Goal: Information Seeking & Learning: Learn about a topic

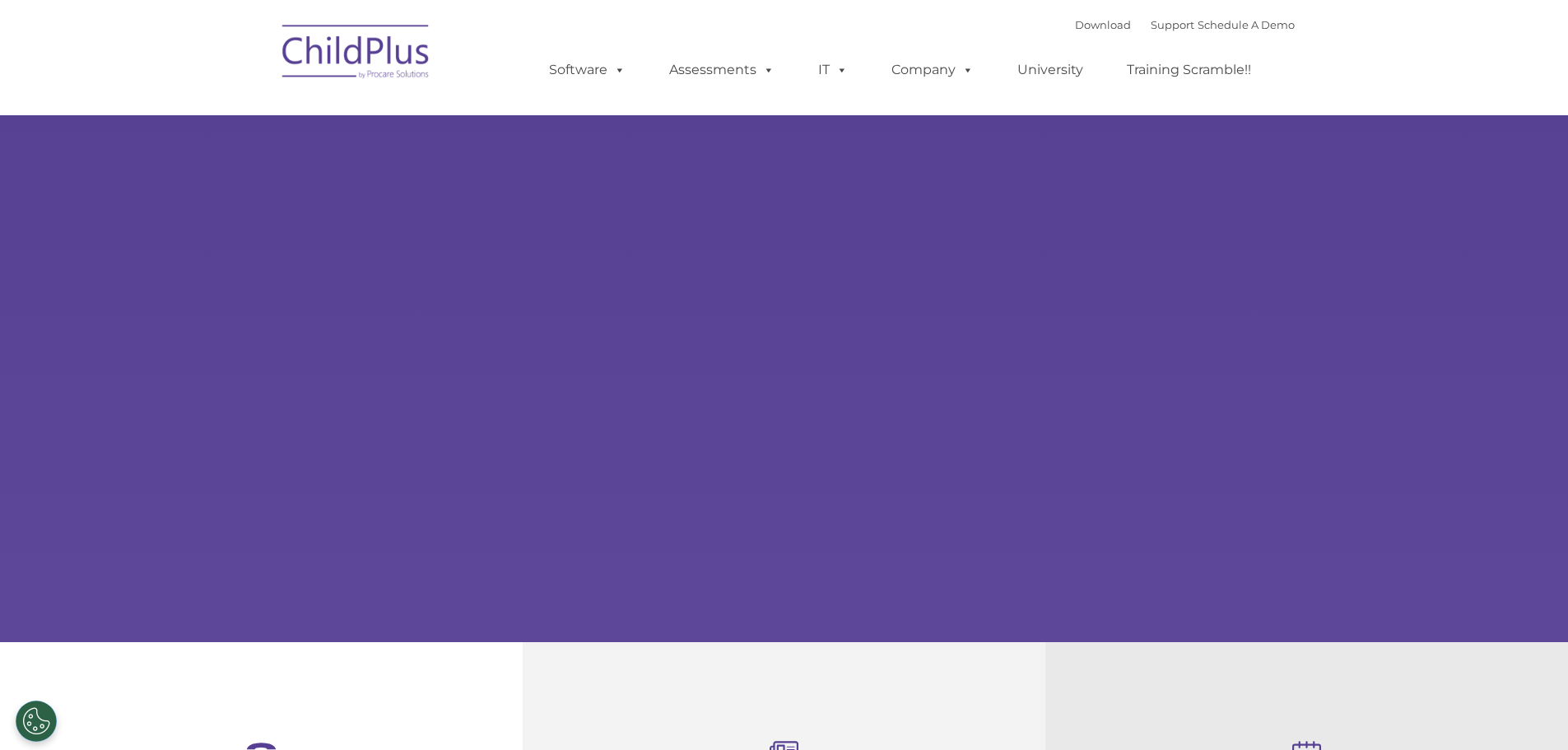
type input ""
select select "MEDIUM"
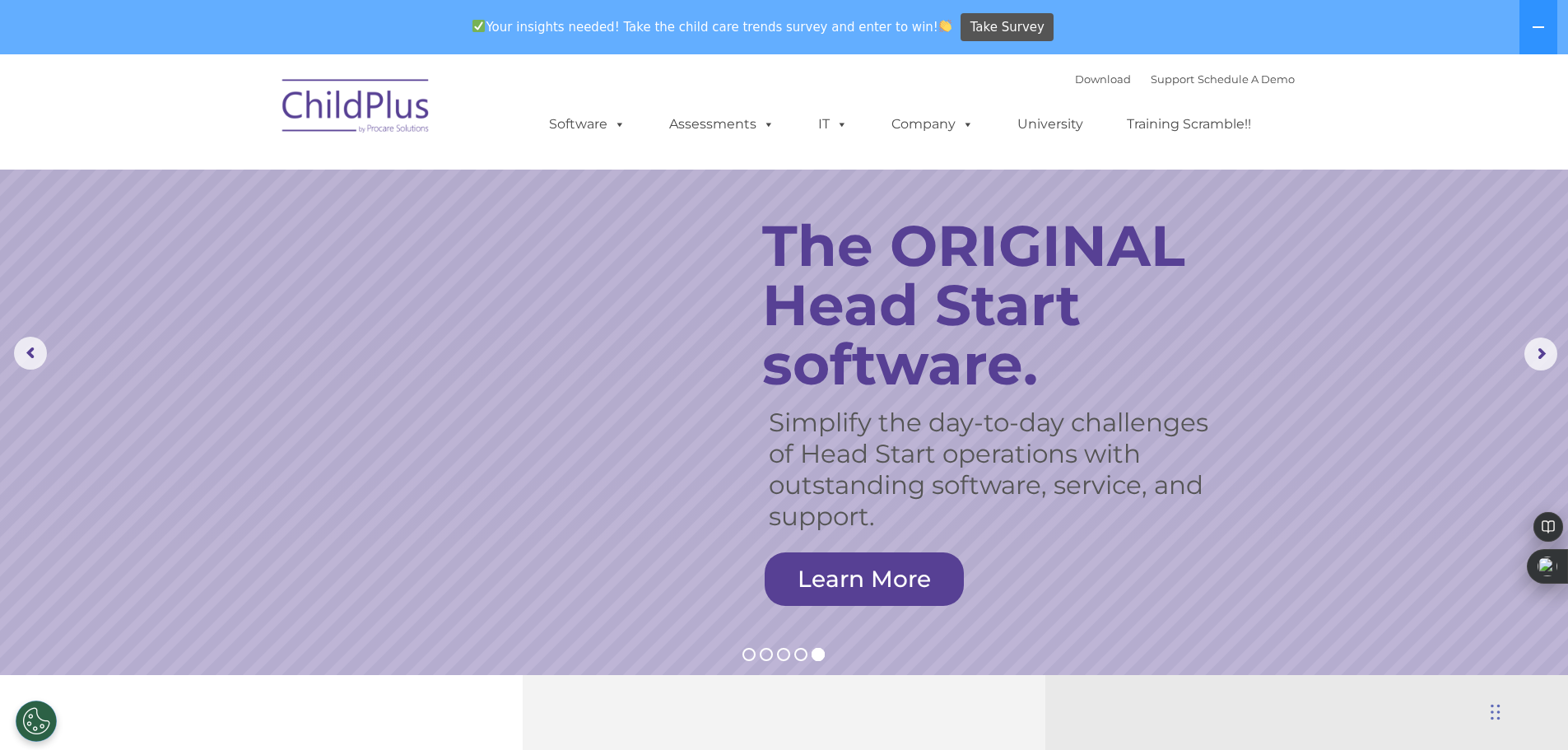
scroll to position [13, 0]
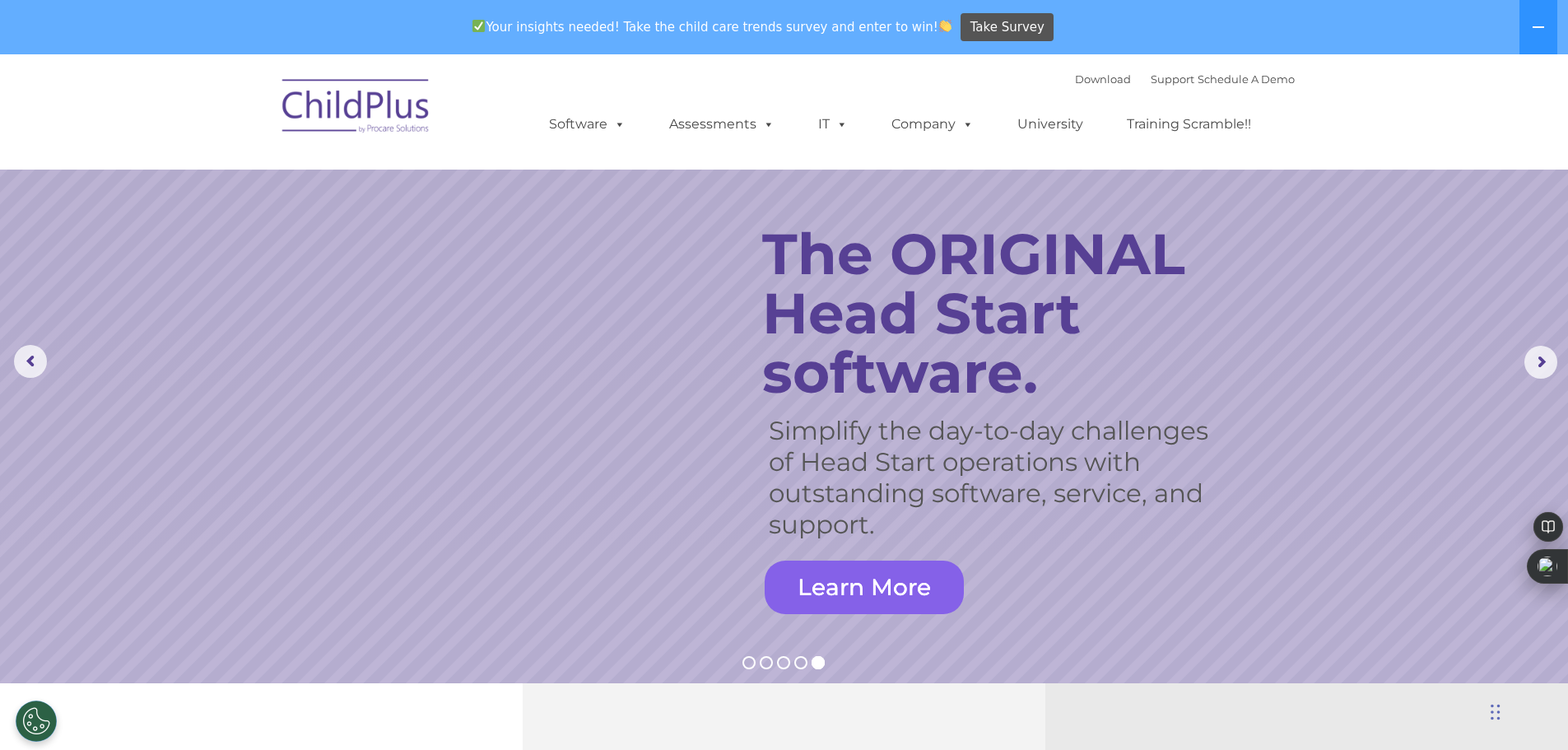
click at [848, 599] on link "Learn More" at bounding box center [864, 587] width 199 height 54
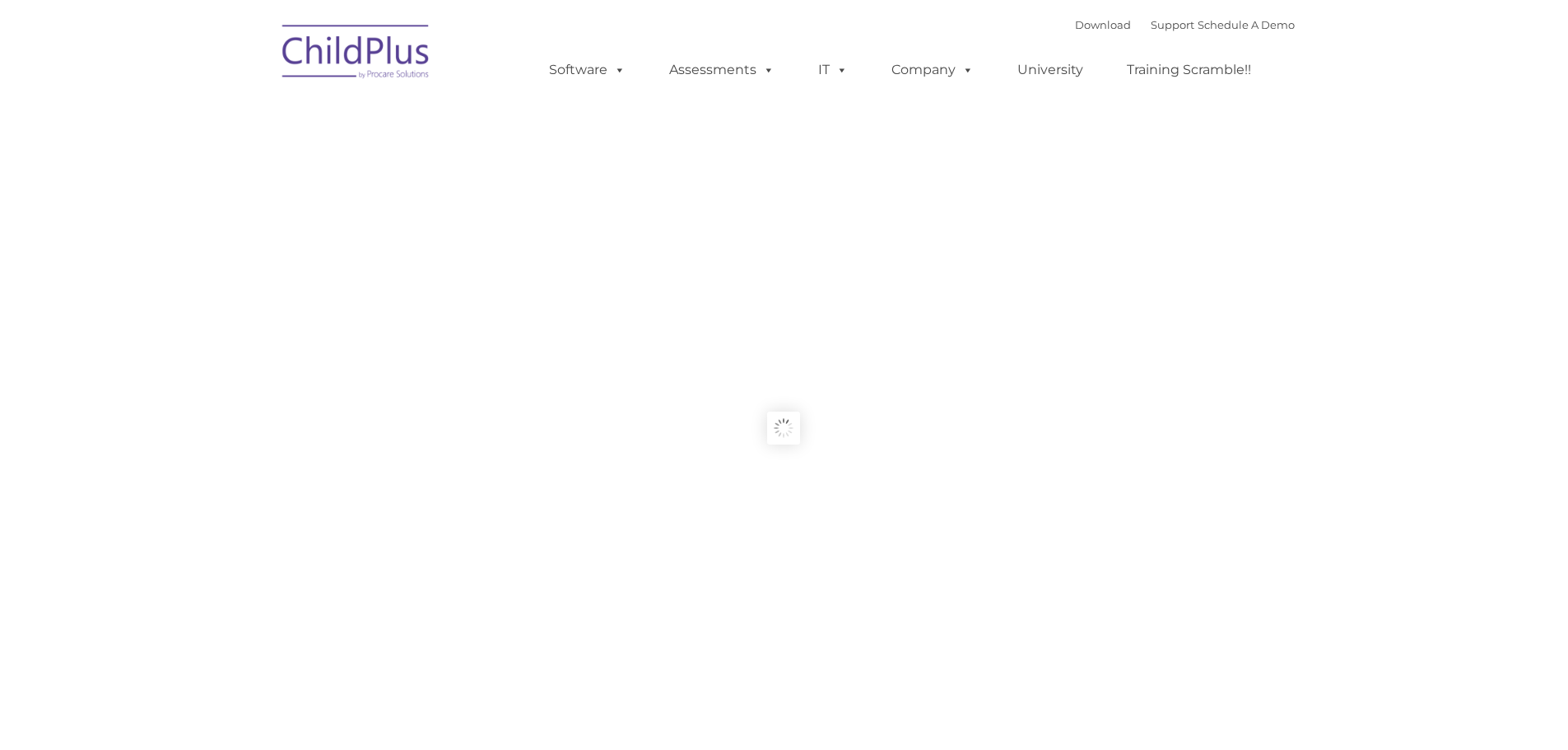
type input ""
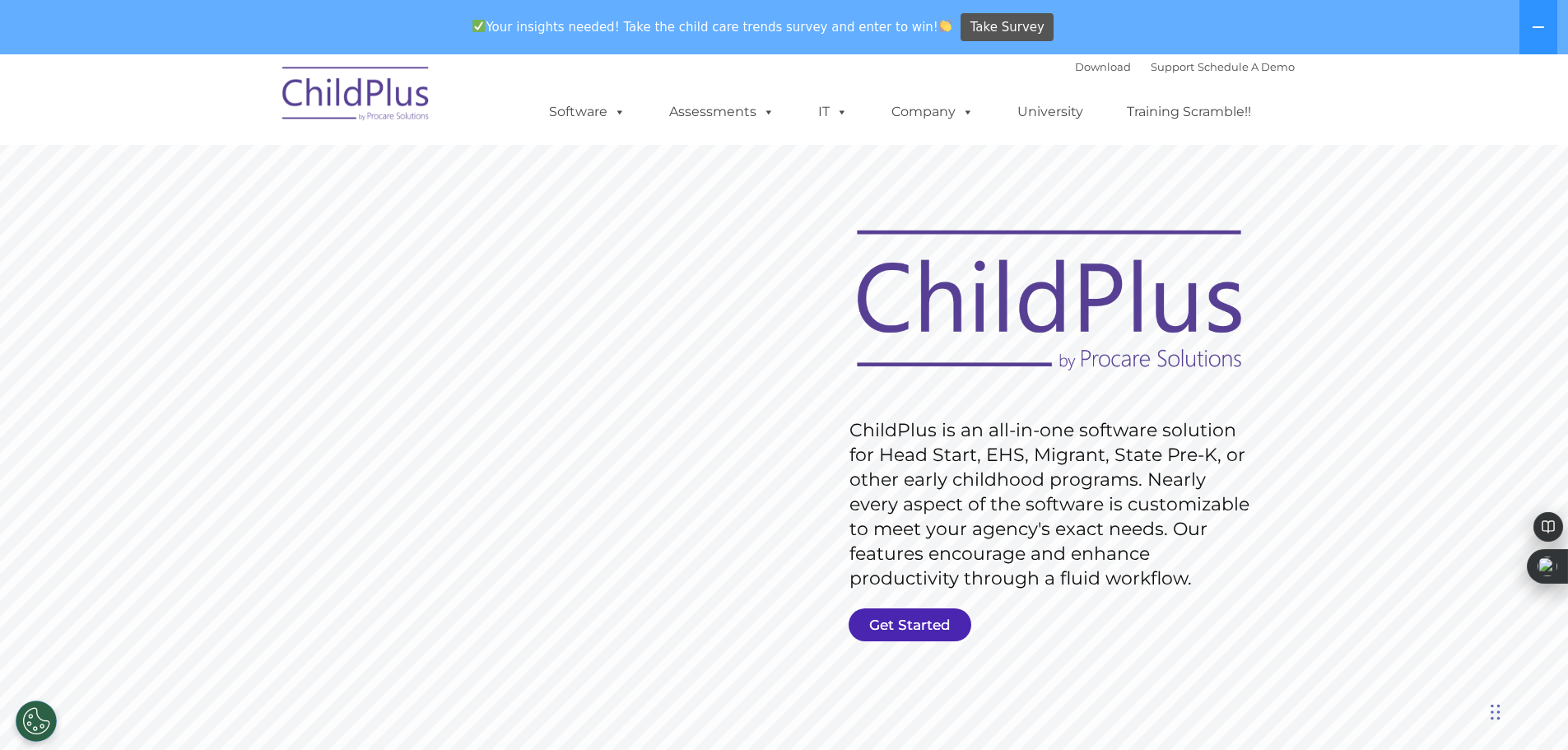
click at [894, 618] on link "Get Started" at bounding box center [910, 625] width 123 height 33
click at [897, 622] on link "Get Started" at bounding box center [910, 625] width 123 height 33
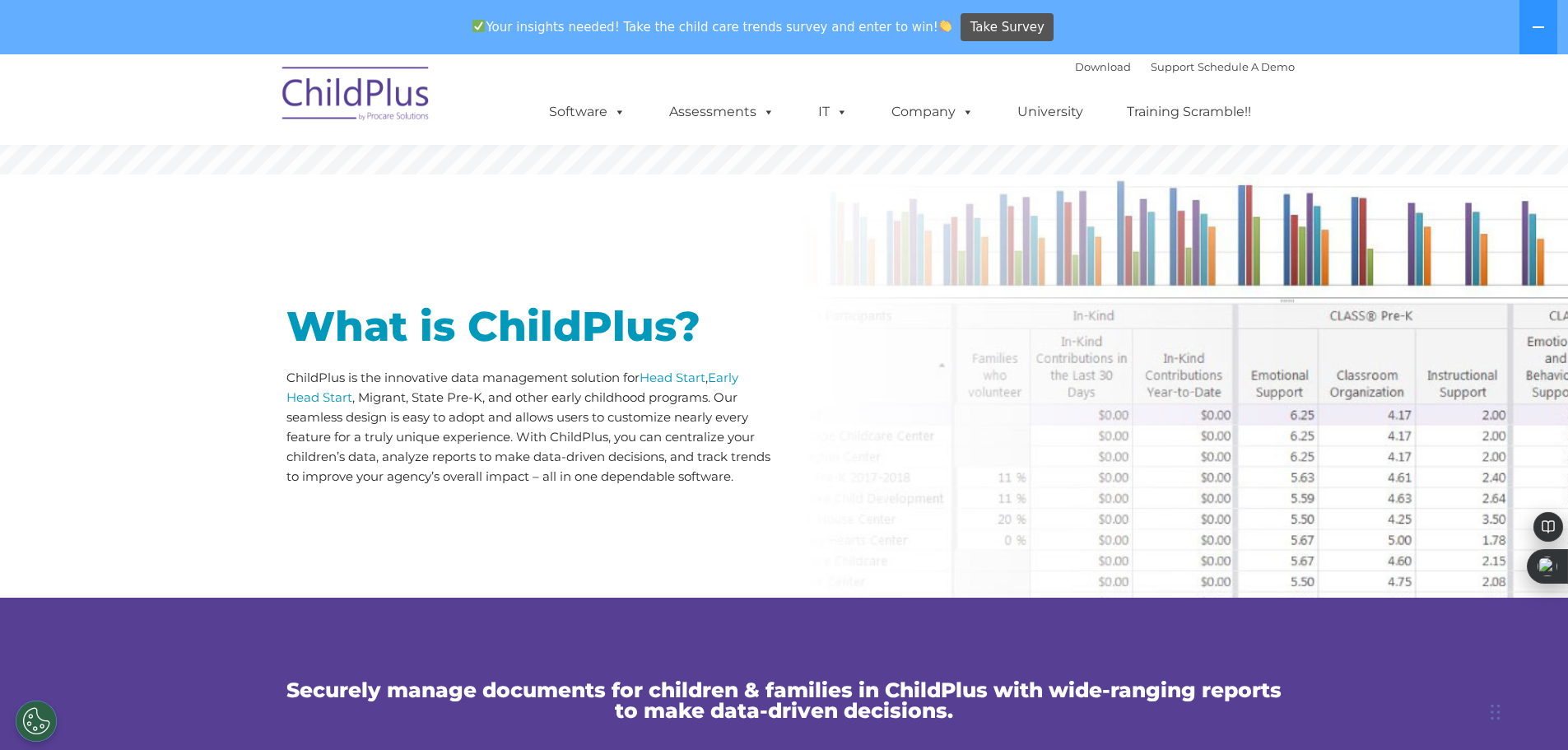
scroll to position [776, 0]
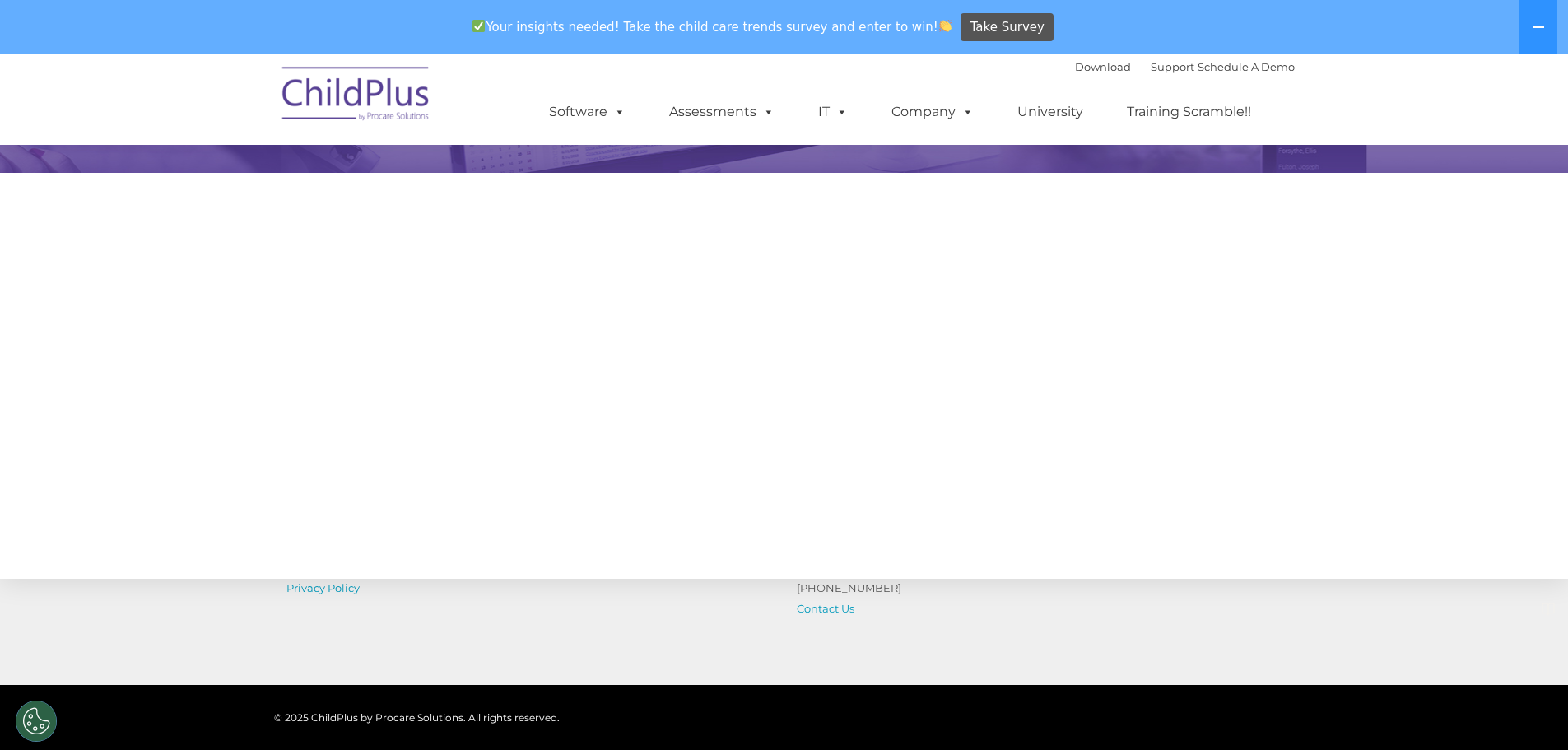
scroll to position [170, 0]
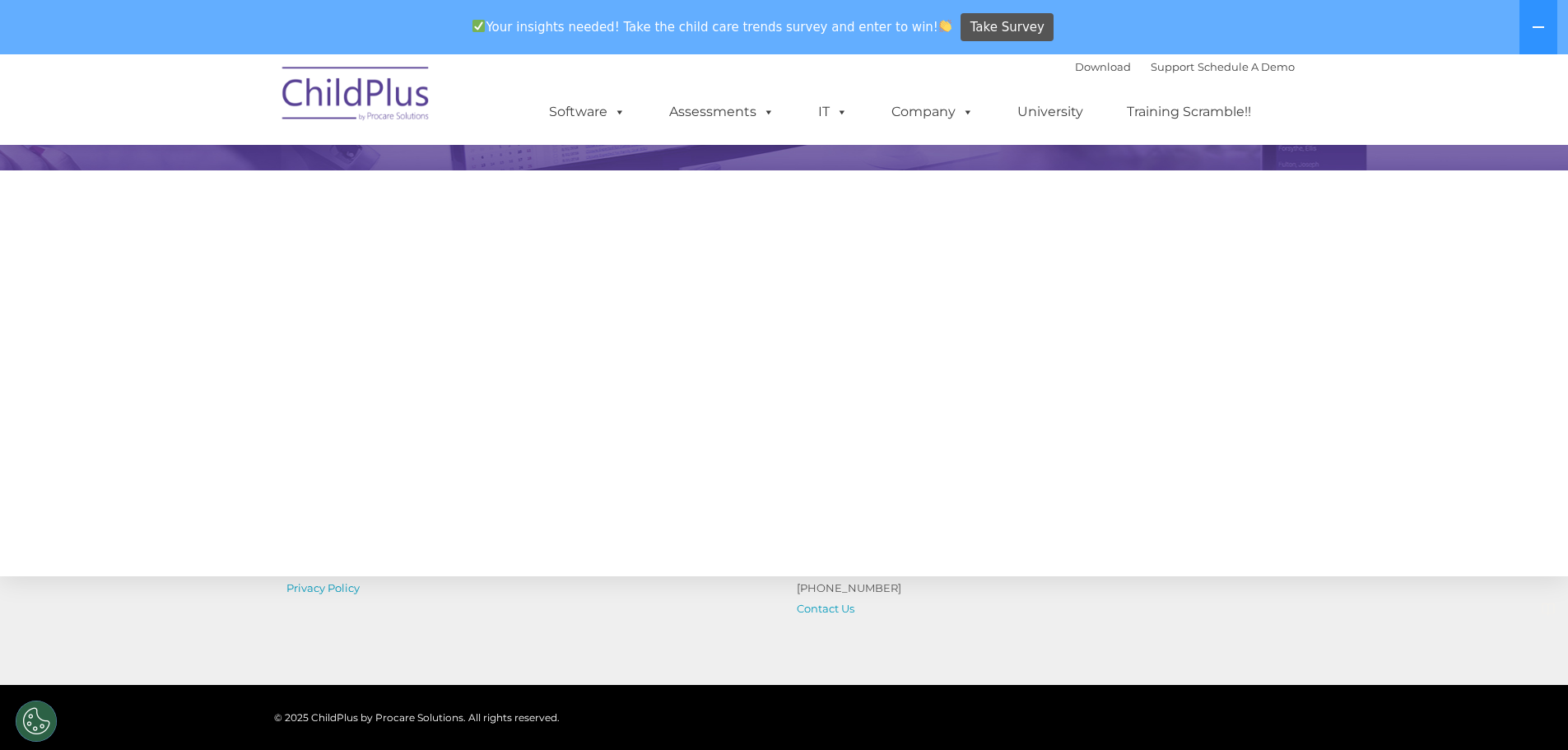
select select "MEDIUM"
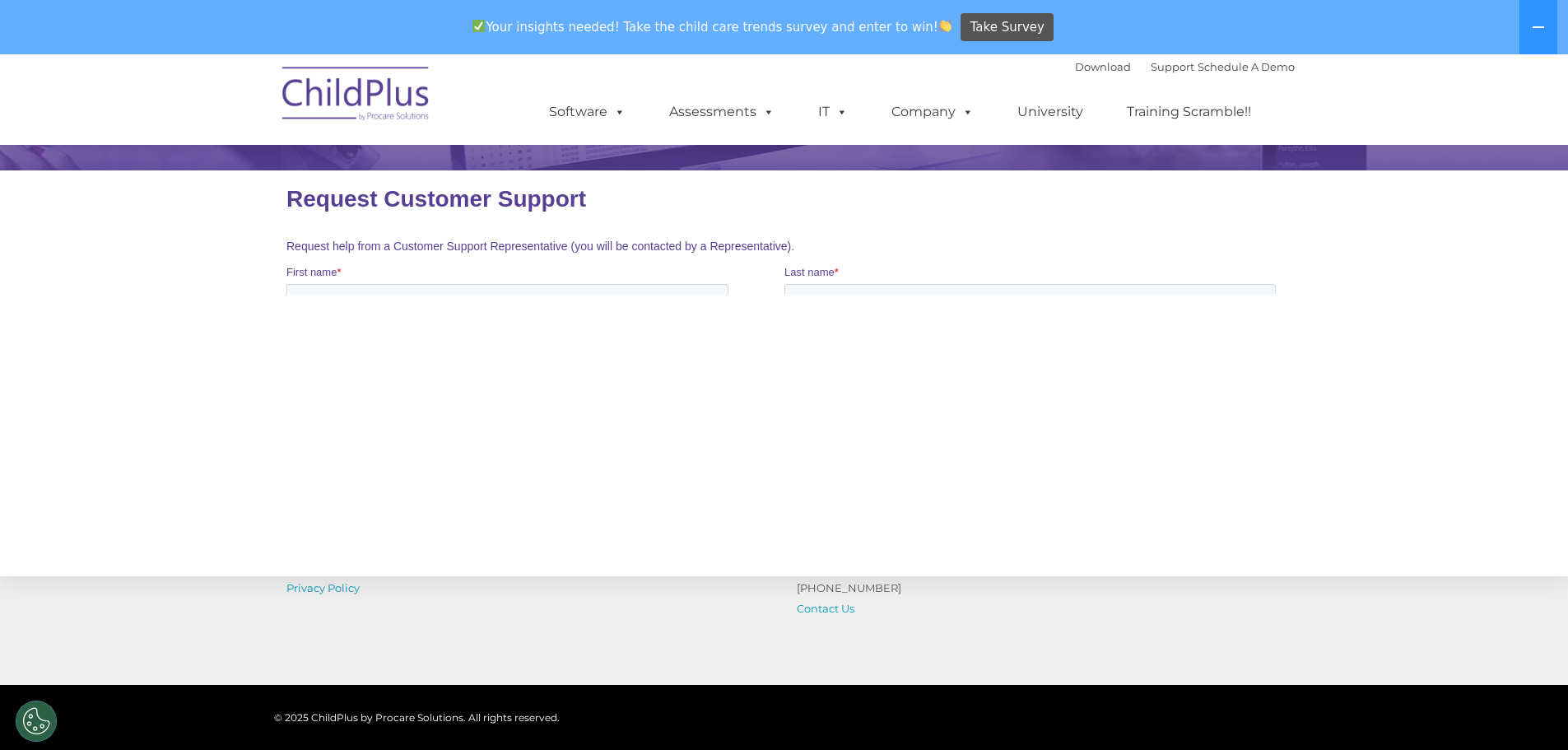
scroll to position [0, 0]
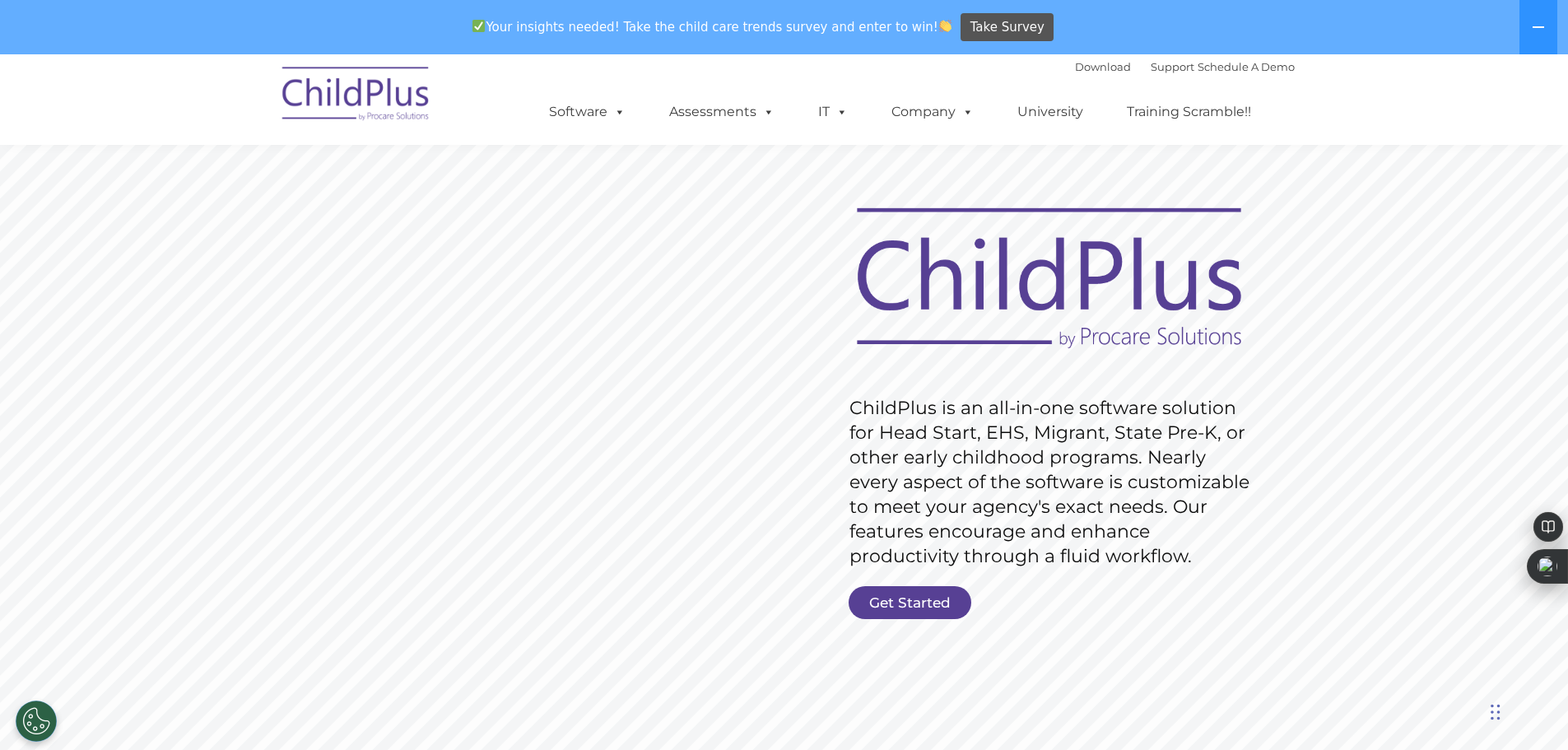
scroll to position [22, 0]
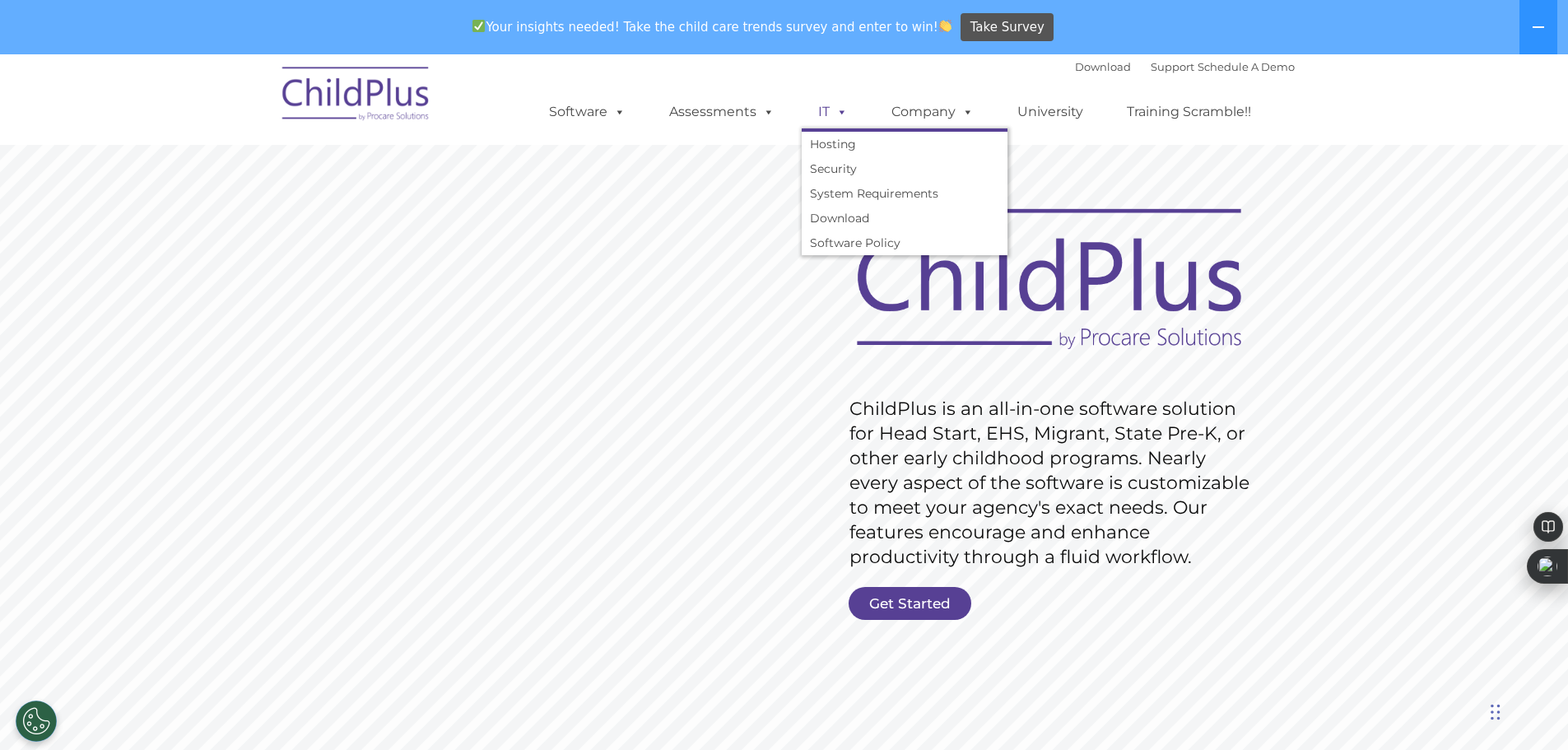
click at [843, 106] on span at bounding box center [839, 112] width 18 height 16
click at [848, 193] on link "System Requirements" at bounding box center [905, 193] width 206 height 25
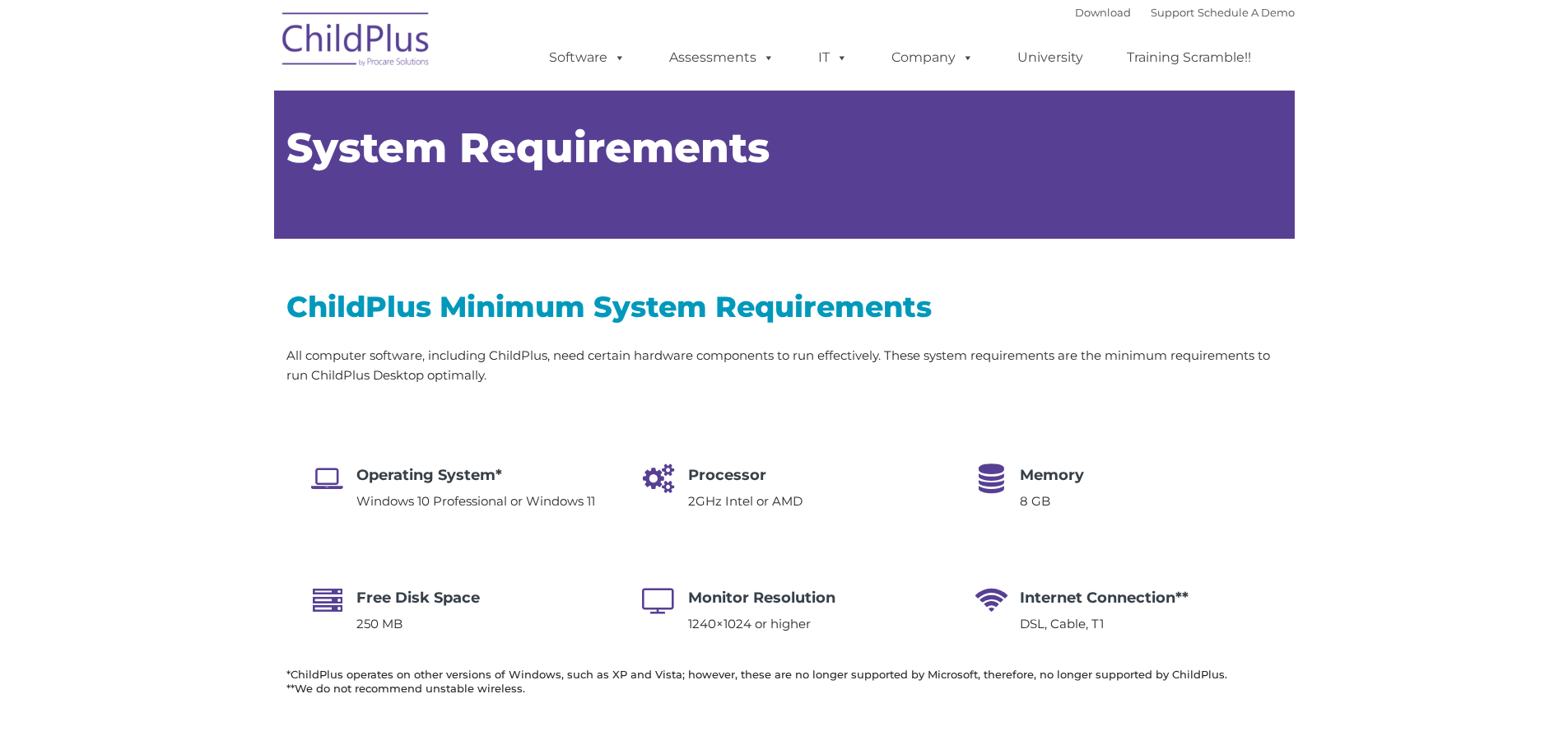
type input ""
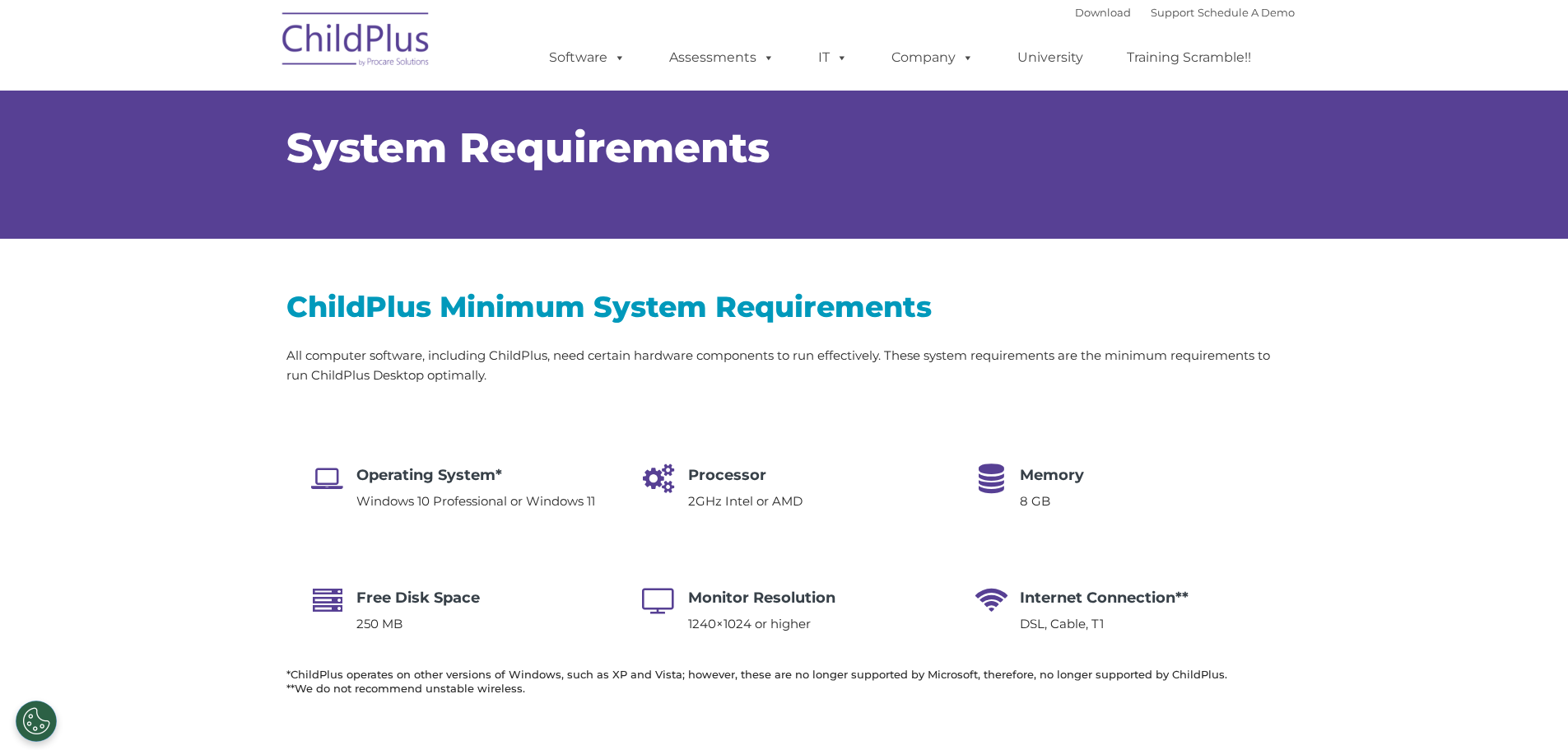
select select "MEDIUM"
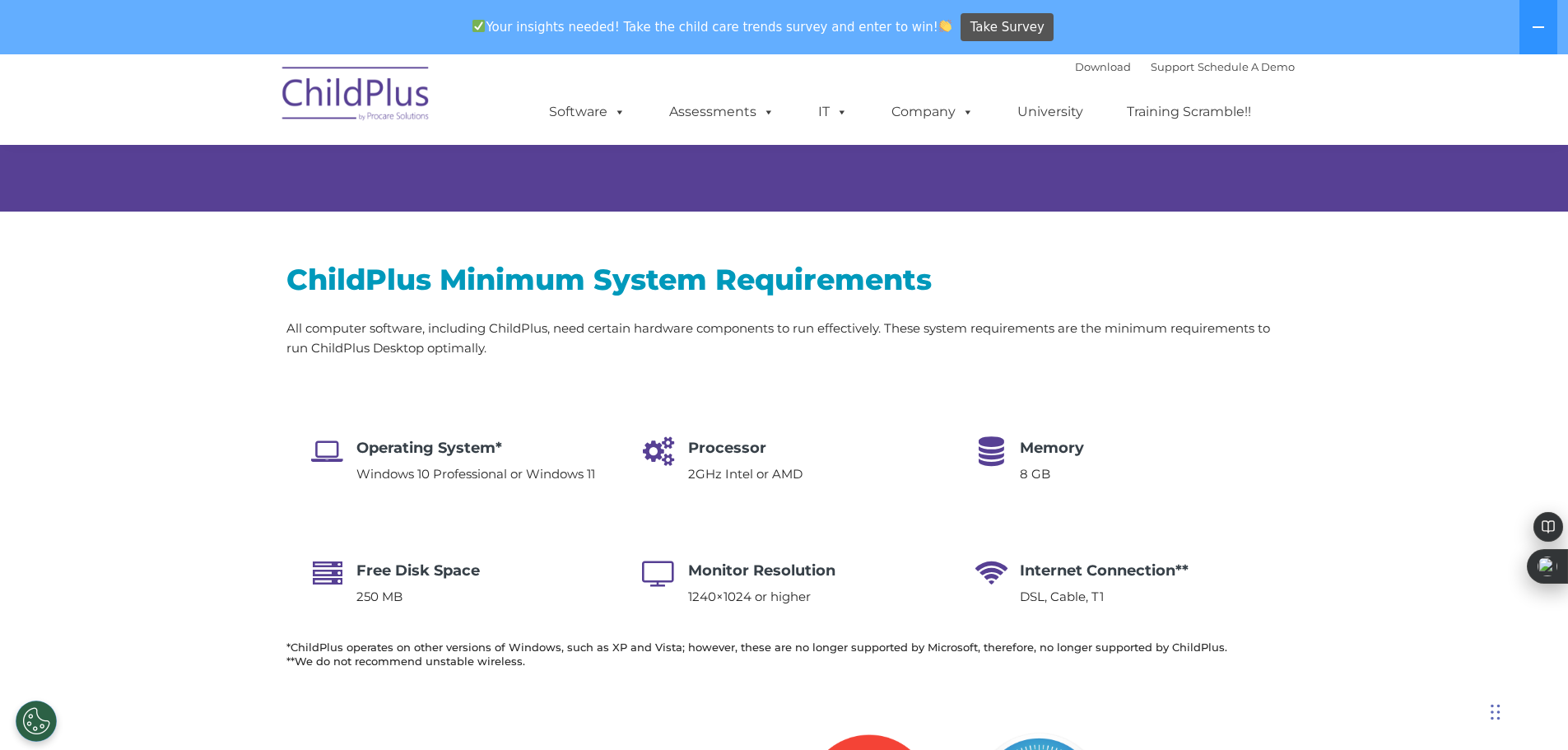
scroll to position [82, 0]
click at [556, 488] on div "Operating System* Windows 10 Professional or Windows 11" at bounding box center [476, 470] width 239 height 68
click at [389, 446] on h4 "Operating System*" at bounding box center [476, 447] width 239 height 23
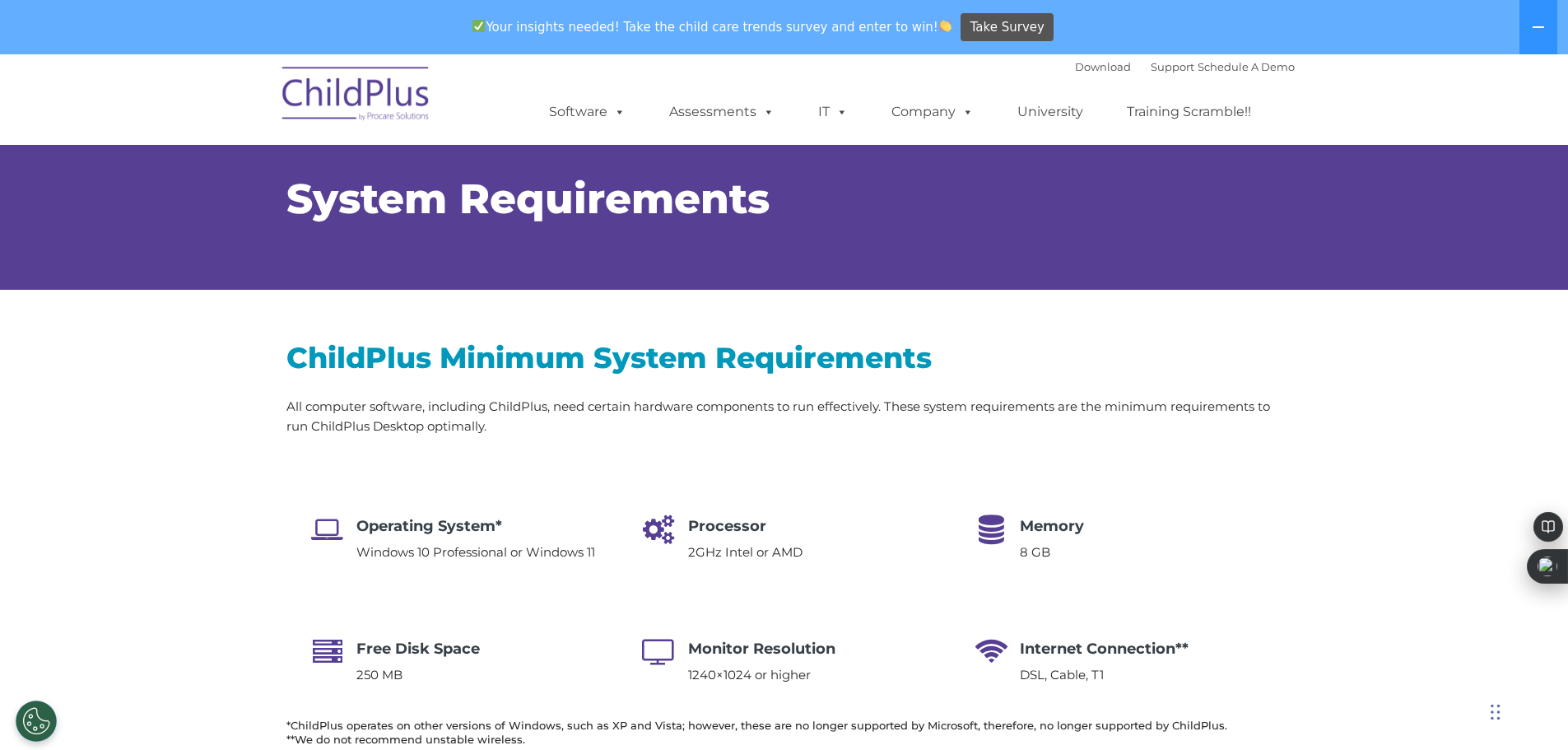
scroll to position [0, 0]
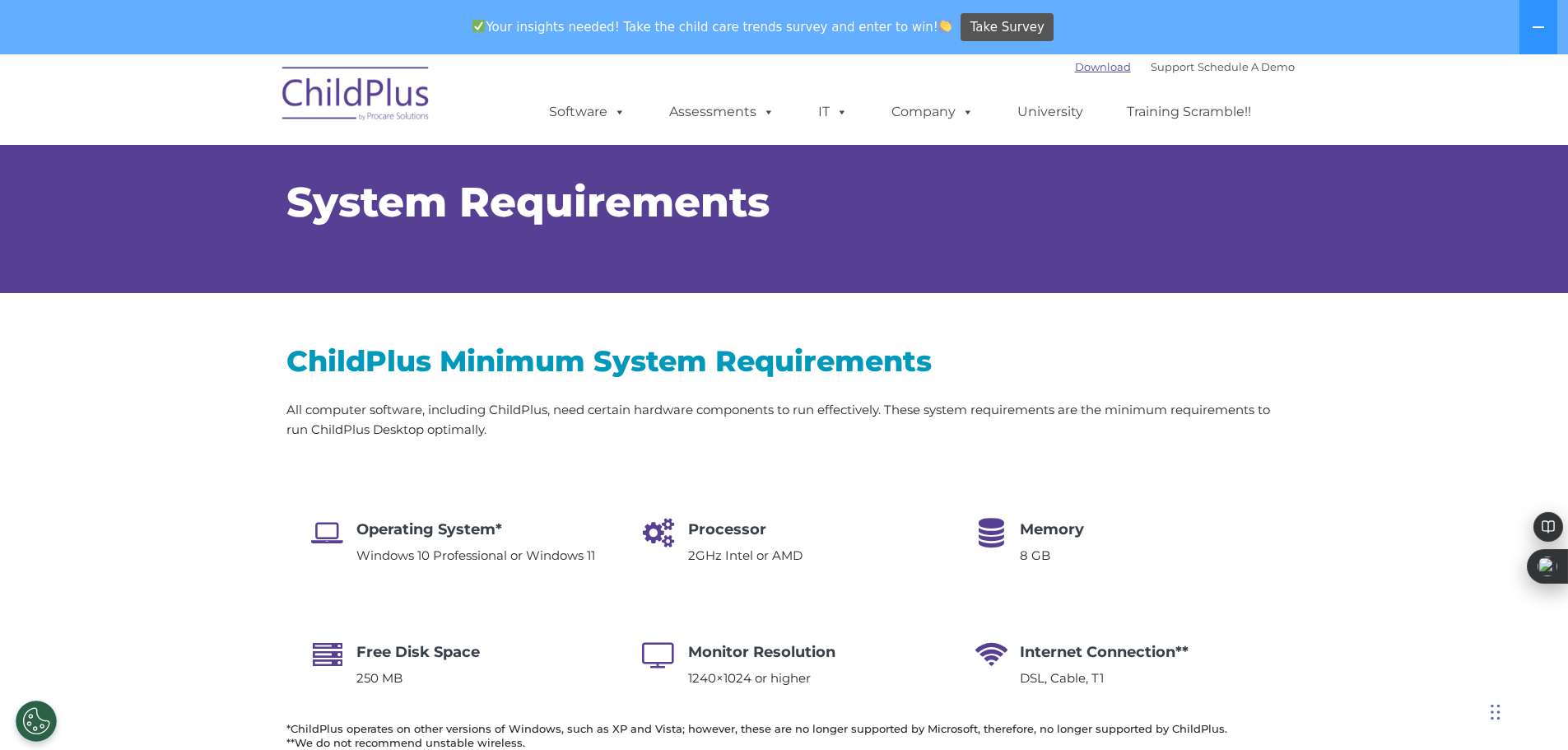
click at [1075, 71] on link "Download" at bounding box center [1103, 66] width 56 height 13
